Goal: Task Accomplishment & Management: Use online tool/utility

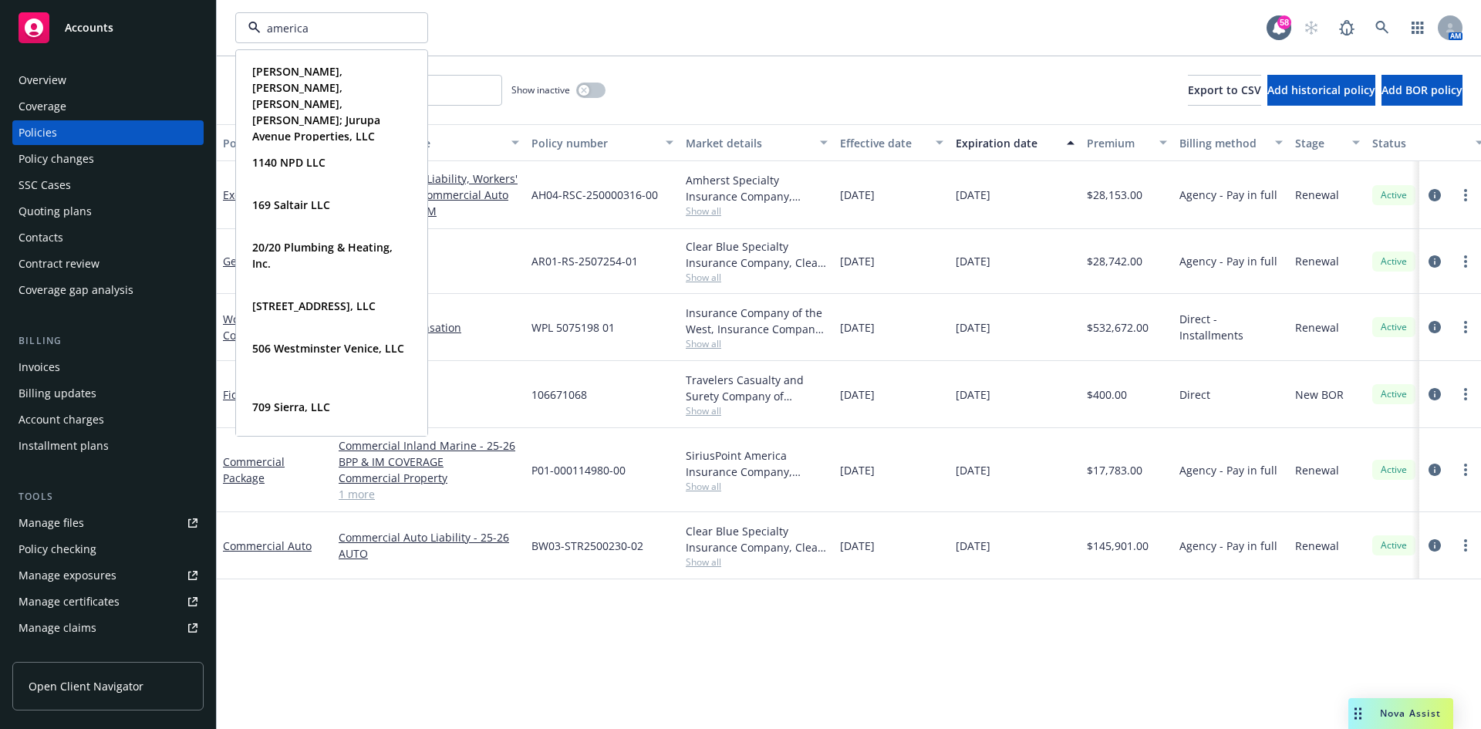
type input "american"
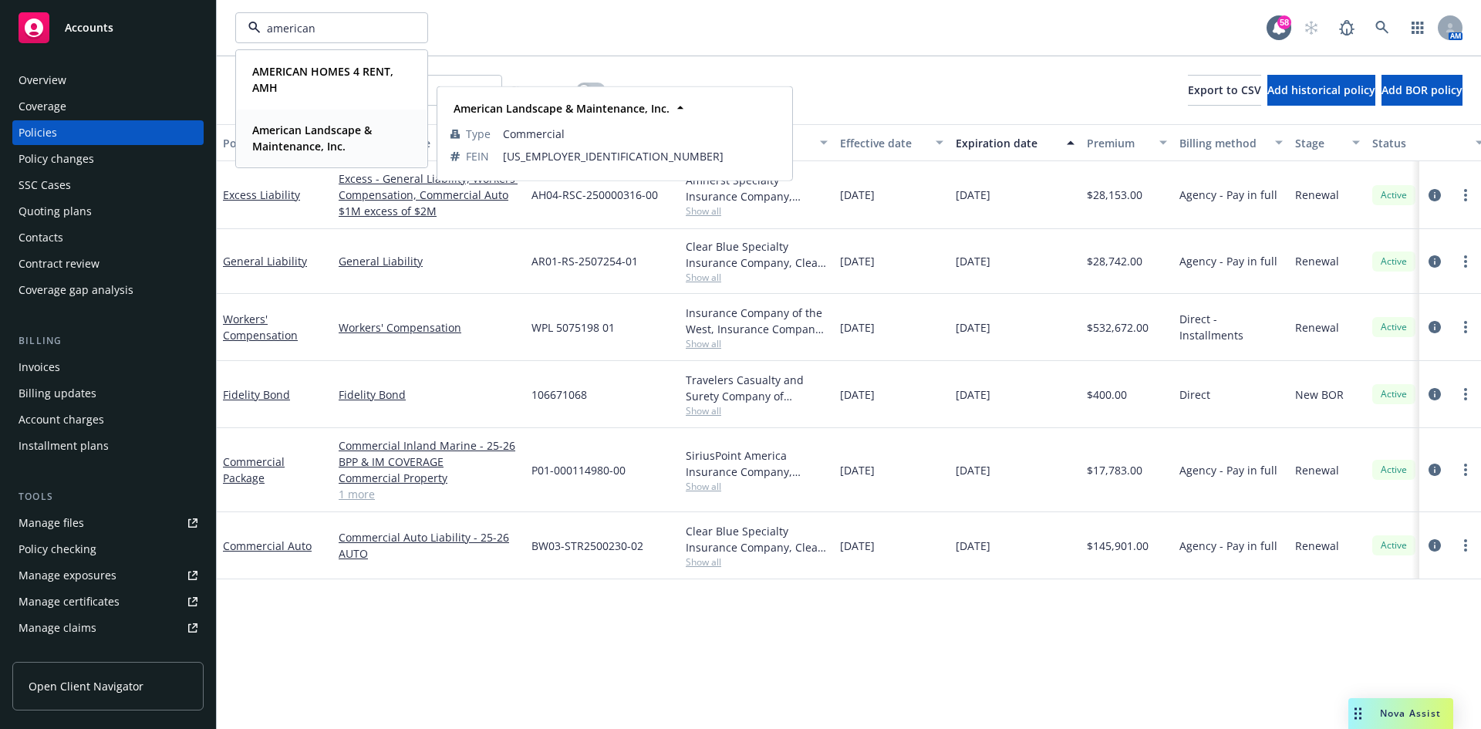
click at [289, 151] on strong "American Landscape & Maintenance, Inc." at bounding box center [312, 138] width 120 height 31
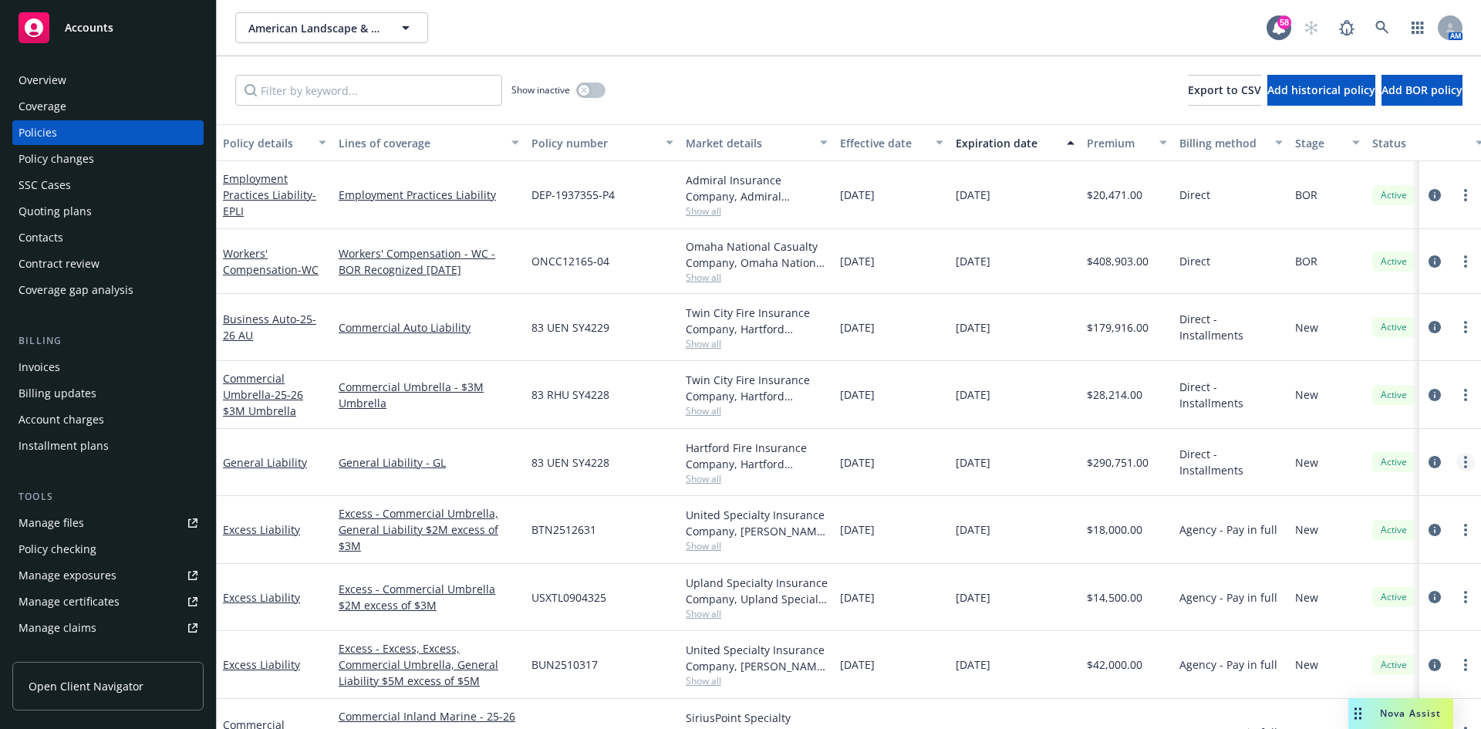
click at [1457, 461] on link "more" at bounding box center [1466, 462] width 19 height 19
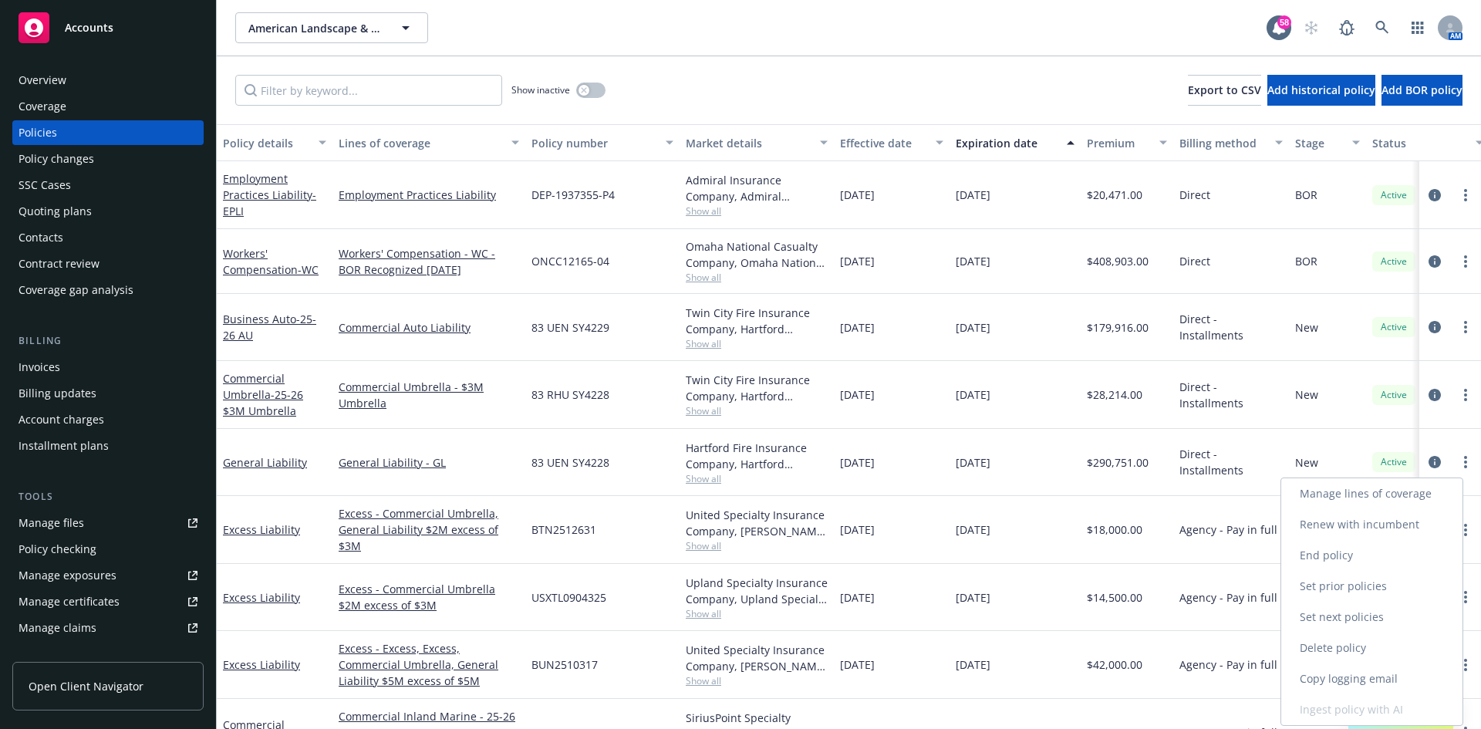
drag, startPoint x: 1319, startPoint y: 680, endPoint x: 1323, endPoint y: 503, distance: 176.7
click at [1319, 680] on link "Copy logging email" at bounding box center [1372, 679] width 181 height 31
